Goal: Information Seeking & Learning: Find specific fact

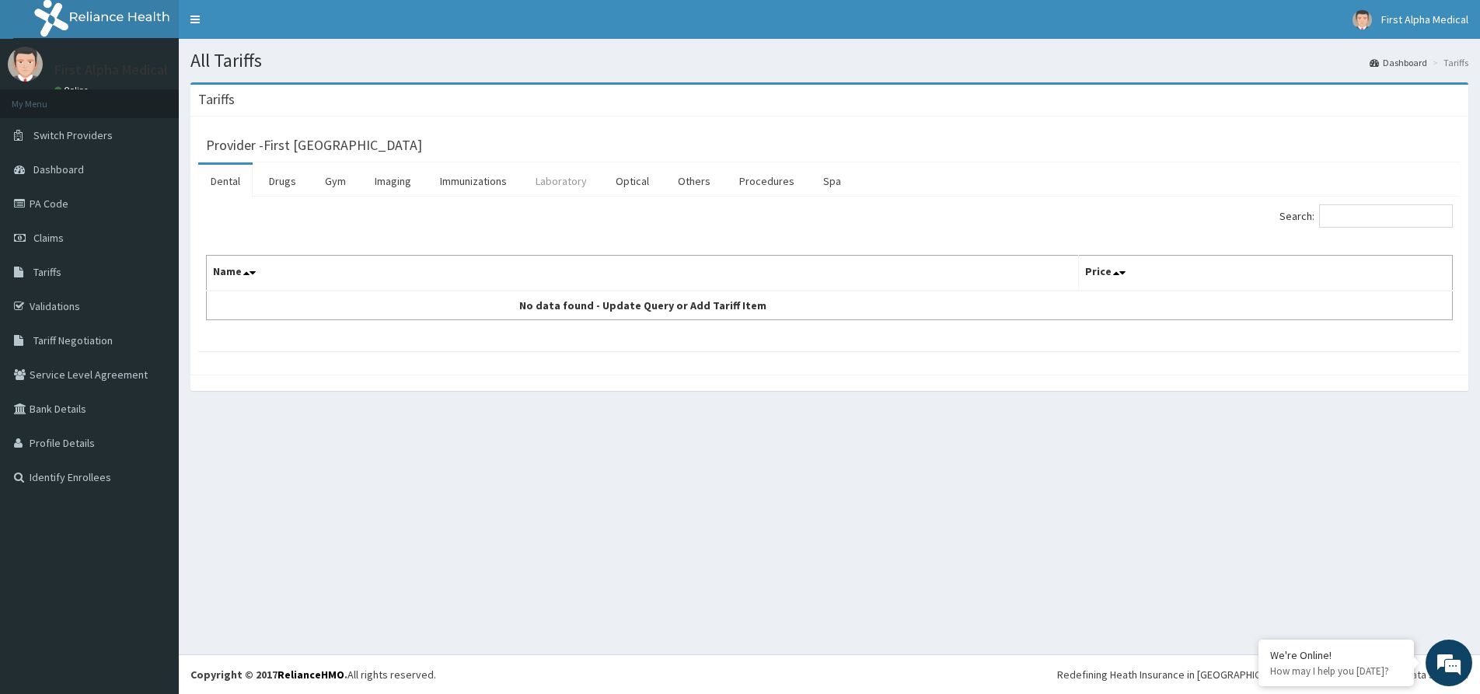
click at [574, 184] on link "Laboratory" at bounding box center [561, 181] width 76 height 33
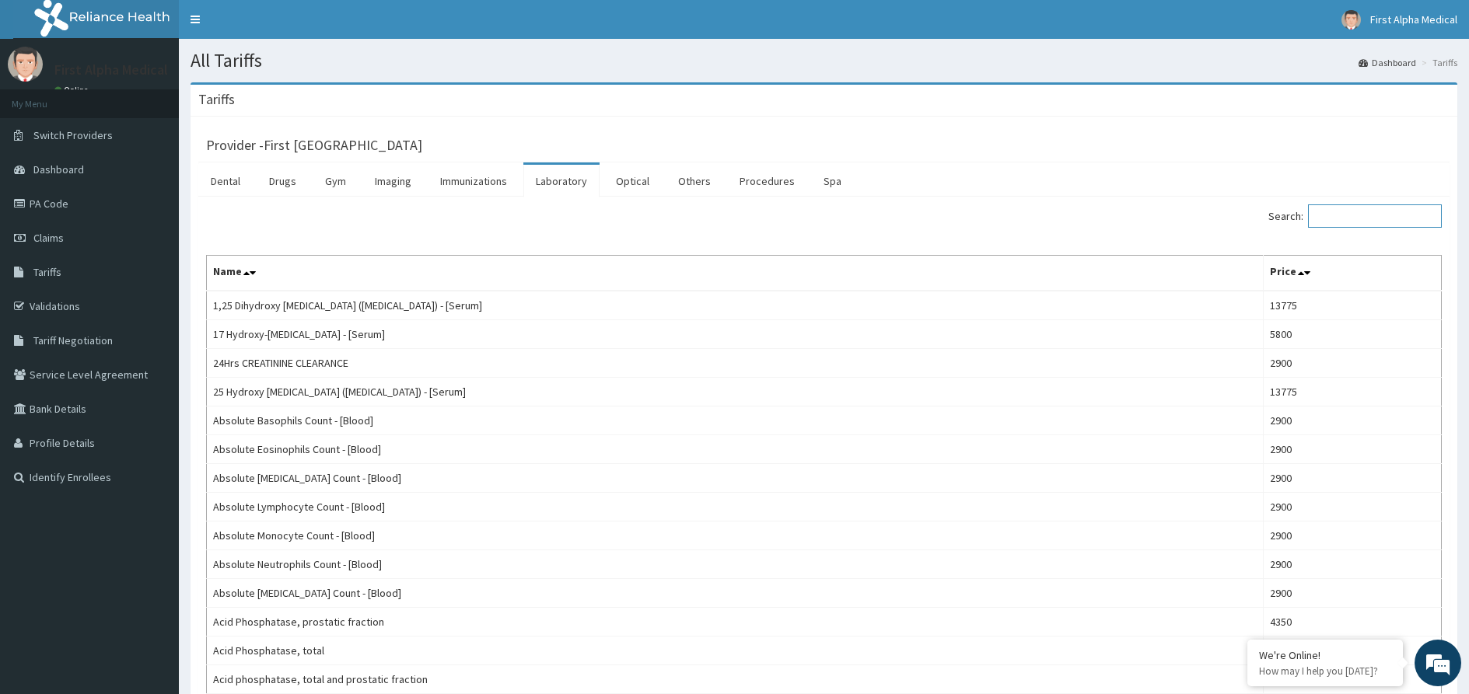
click at [1373, 220] on input "Search:" at bounding box center [1375, 215] width 134 height 23
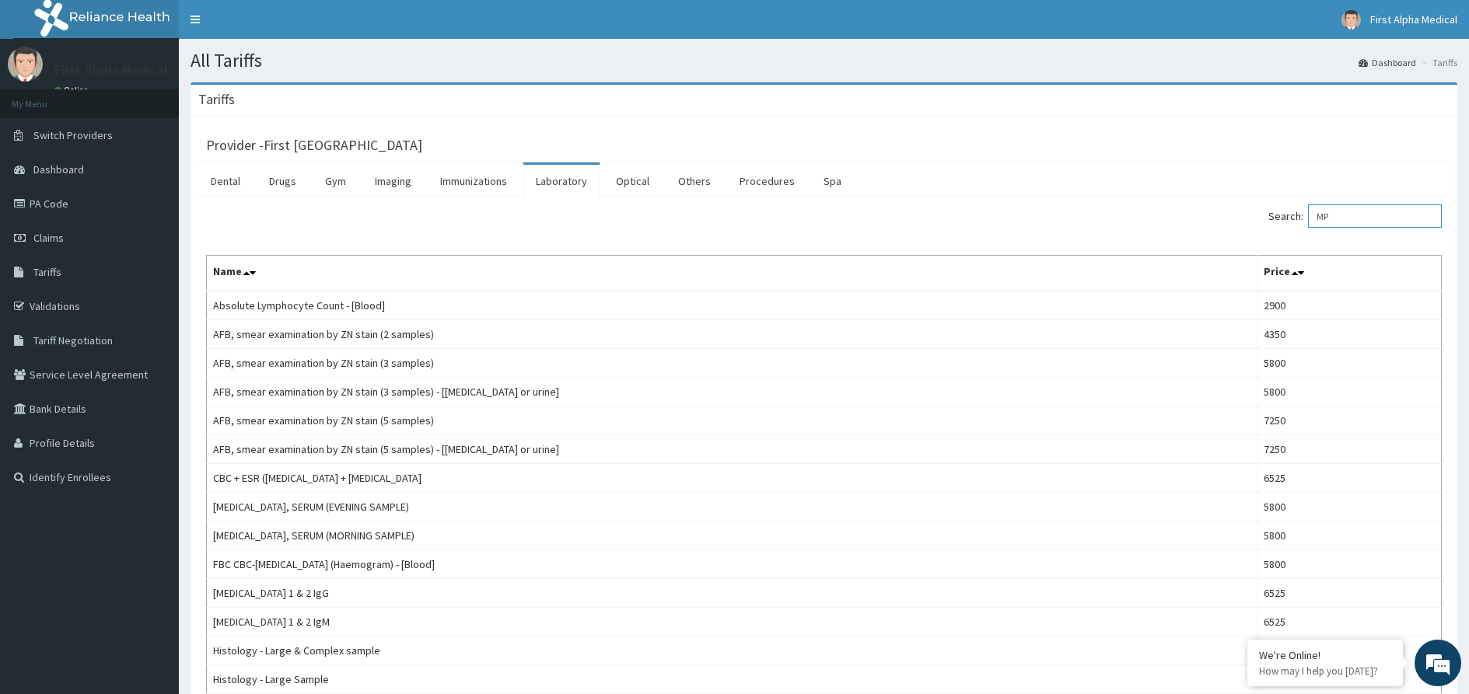
type input "M"
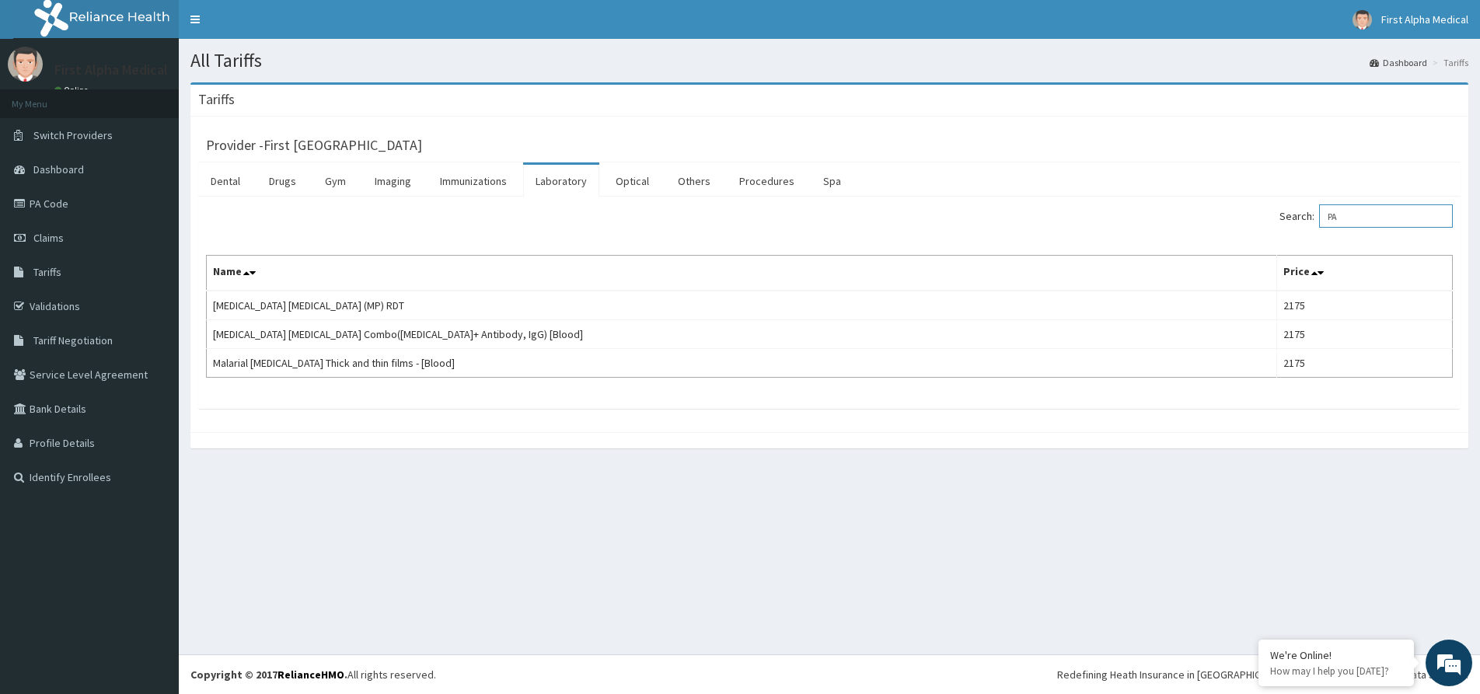
type input "P"
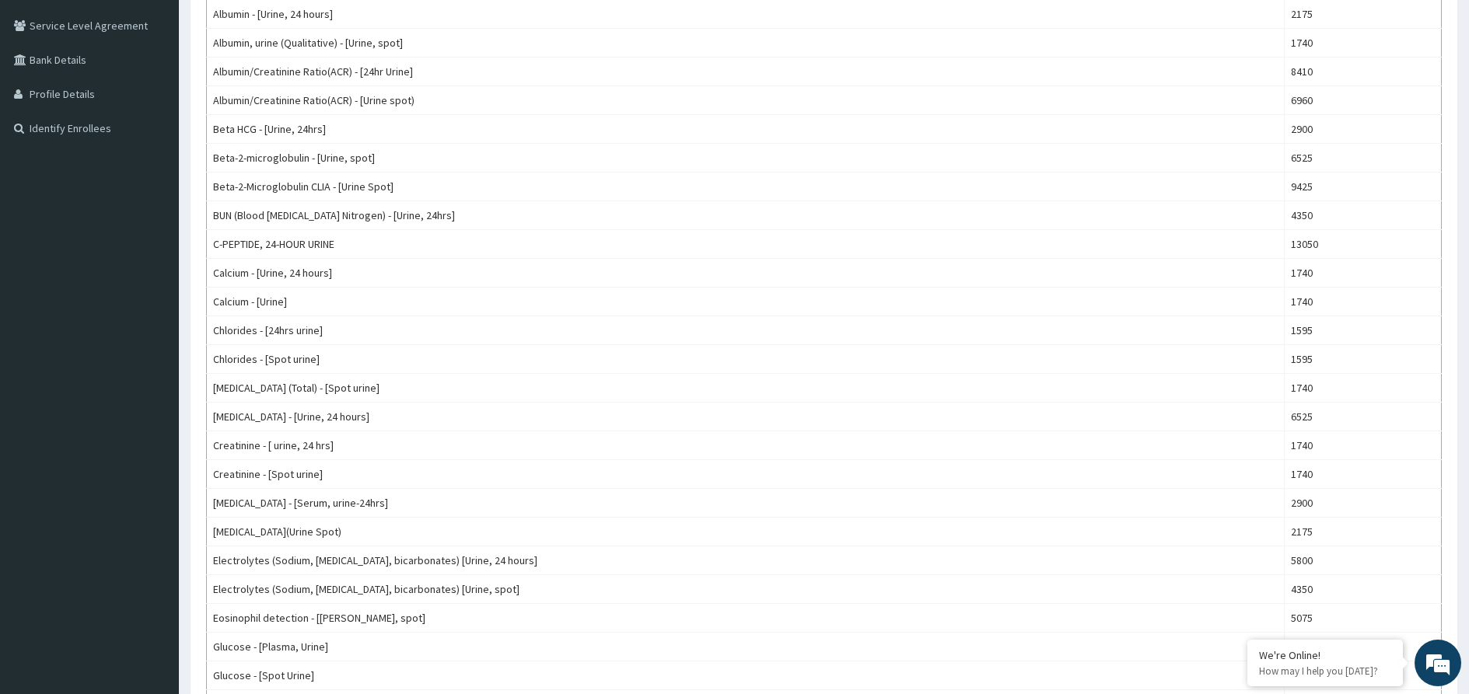
scroll to position [199, 0]
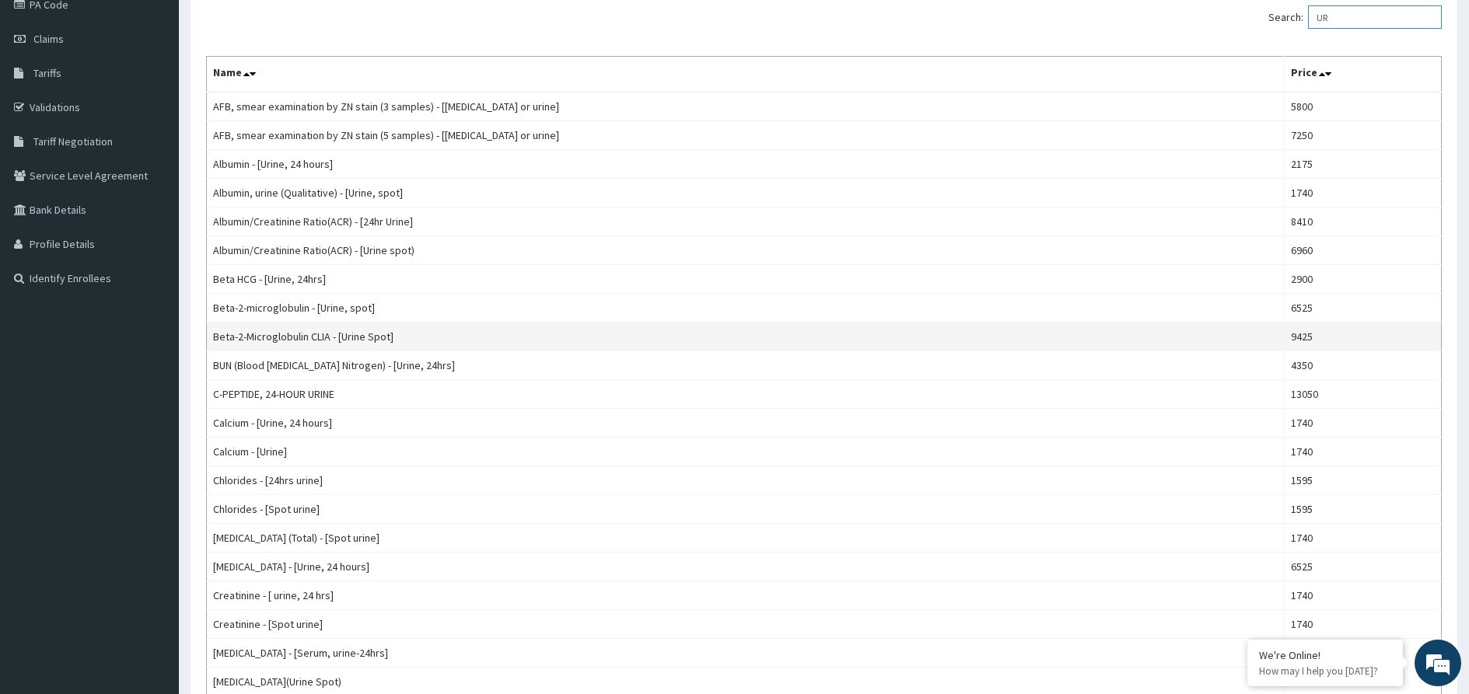
type input "U"
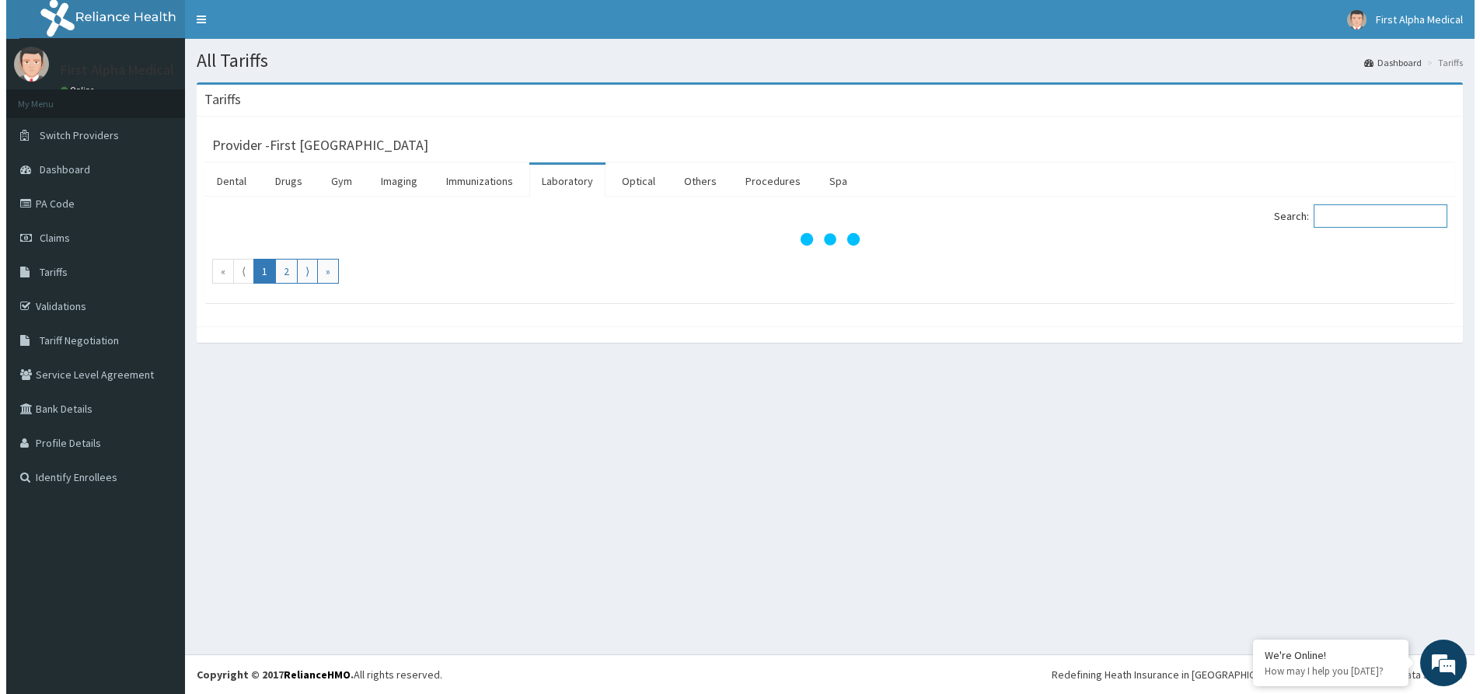
scroll to position [0, 0]
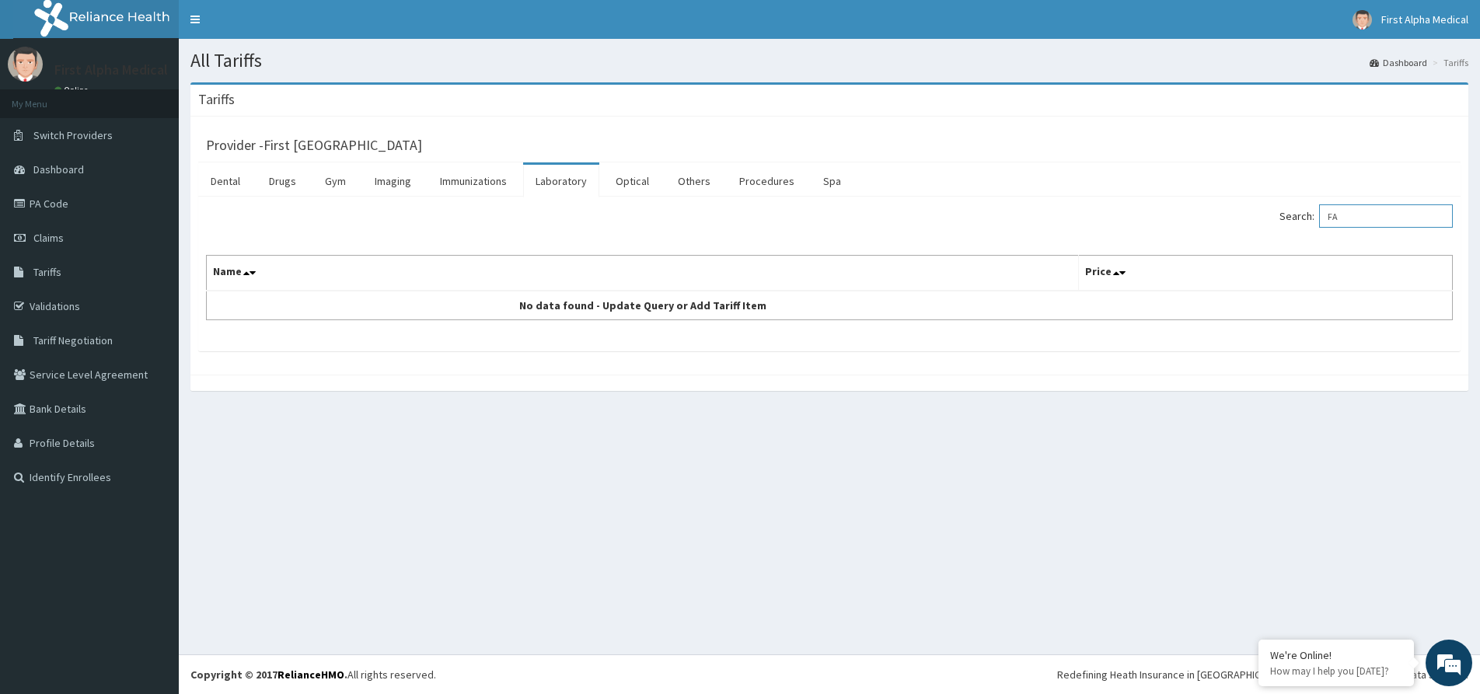
type input "F"
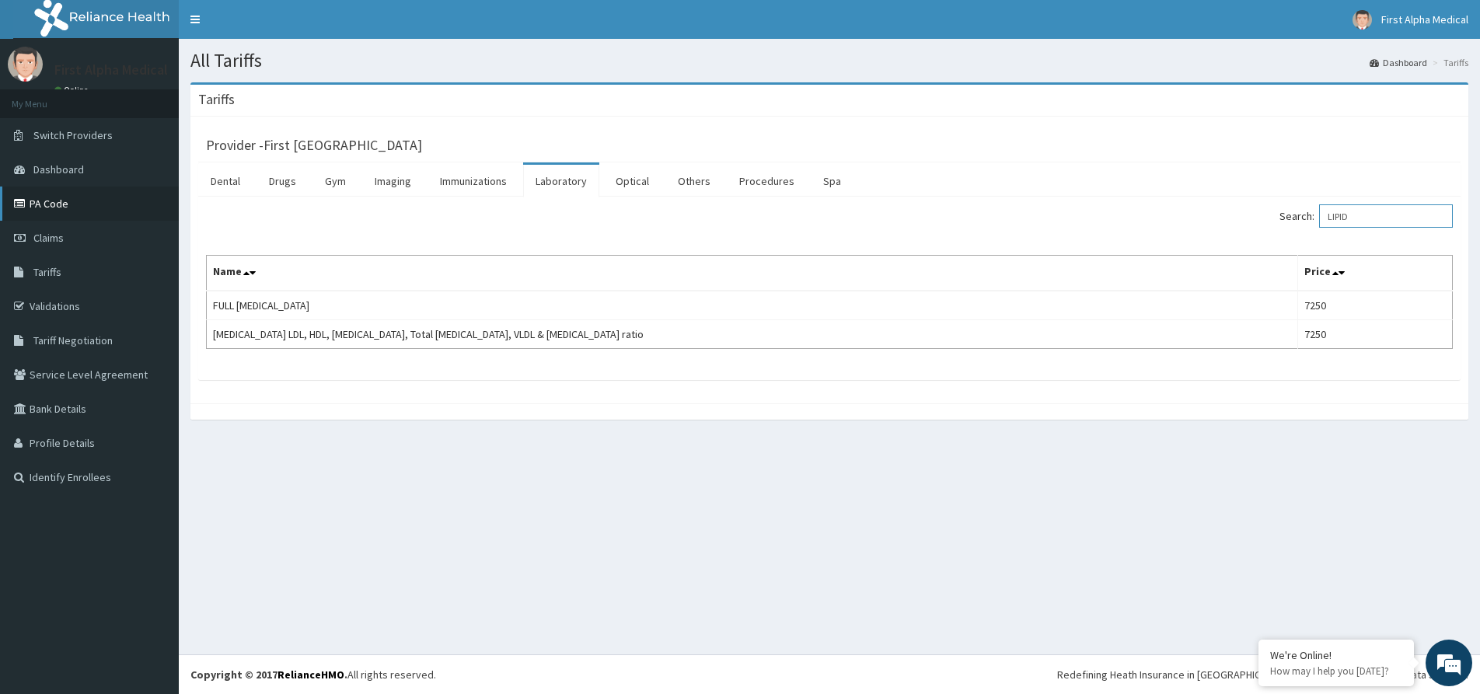
type input "LIPID"
click at [54, 199] on link "PA Code" at bounding box center [89, 204] width 179 height 34
